Goal: Go to known website

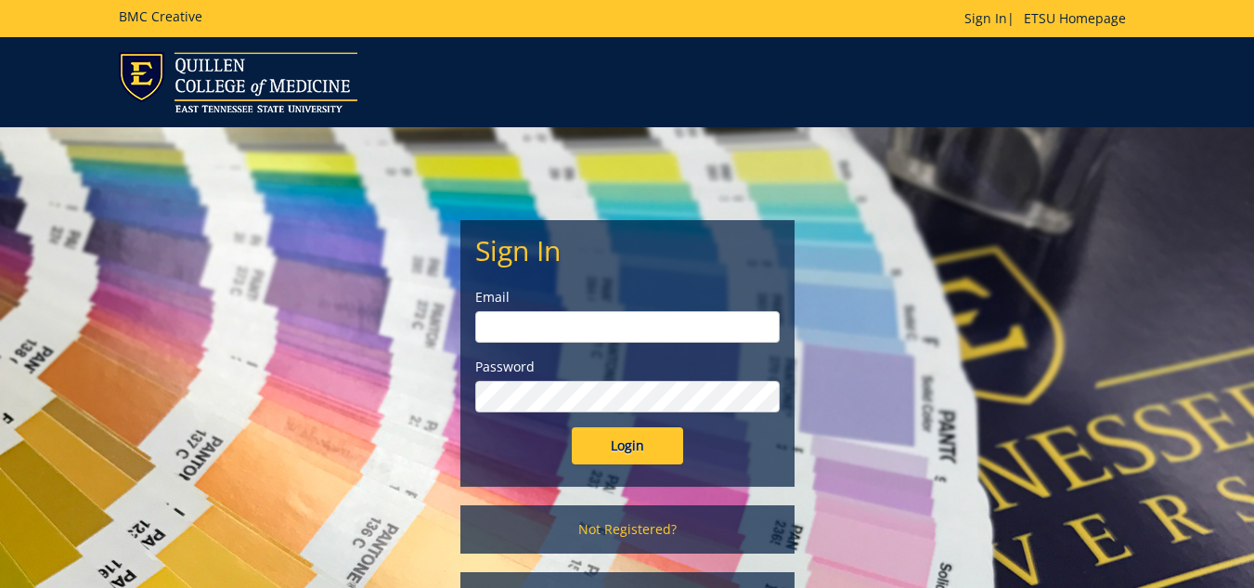
type input "[EMAIL_ADDRESS][DOMAIN_NAME]"
click at [606, 441] on input "Login" at bounding box center [627, 445] width 111 height 37
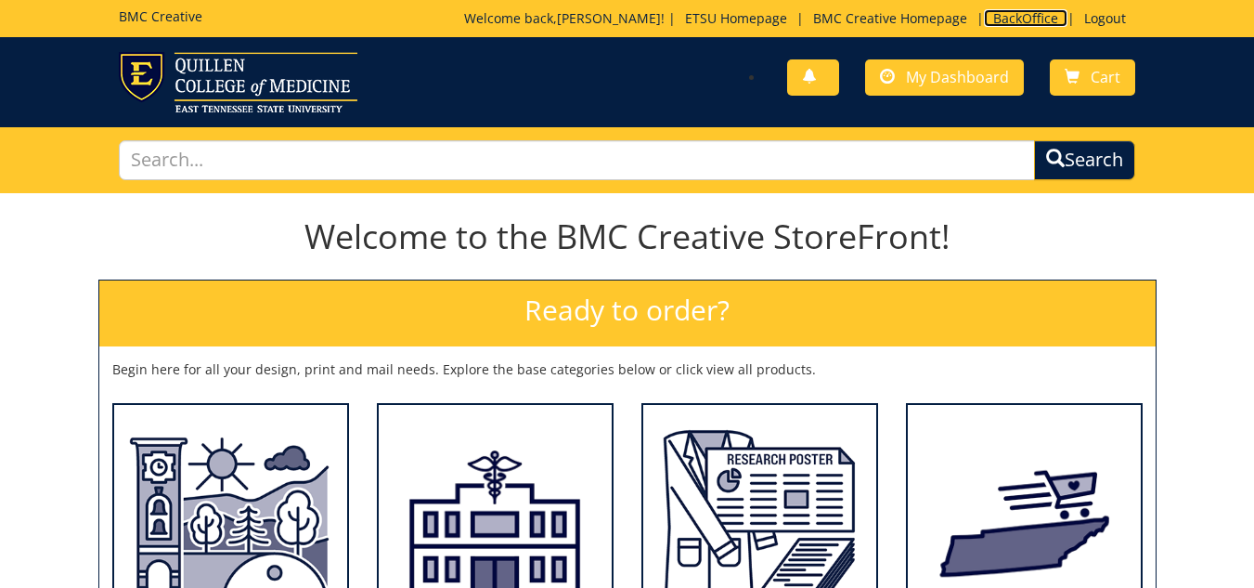
click at [1011, 13] on link "BackOffice" at bounding box center [1026, 18] width 84 height 18
